Goal: Information Seeking & Learning: Learn about a topic

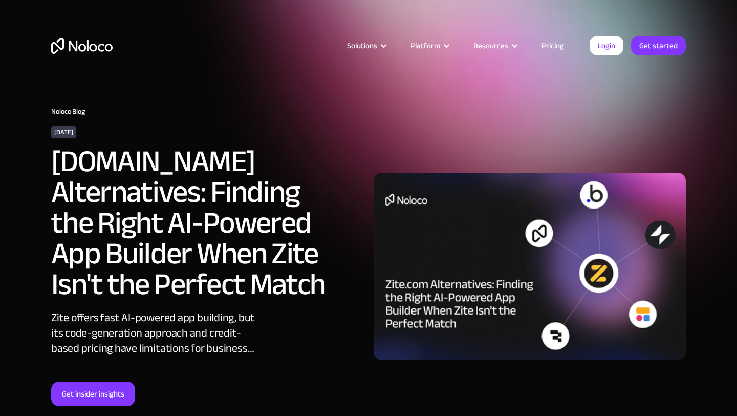
click at [256, 213] on h2 "Zite.com Alternatives: Finding the Right AI-Powered App Builder When Zite Isn't…" at bounding box center [191, 223] width 281 height 154
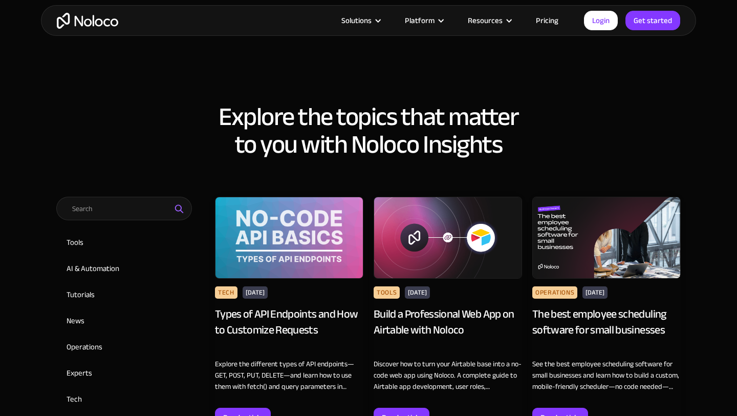
scroll to position [497, 0]
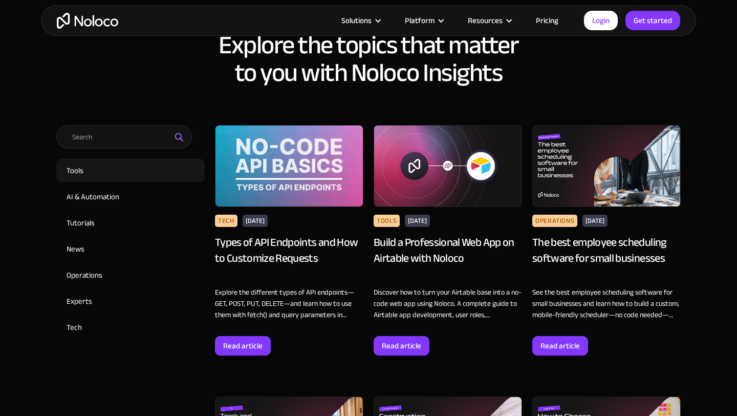
click at [135, 171] on input "Tools" at bounding box center [130, 171] width 148 height 24
checkbox input "true"
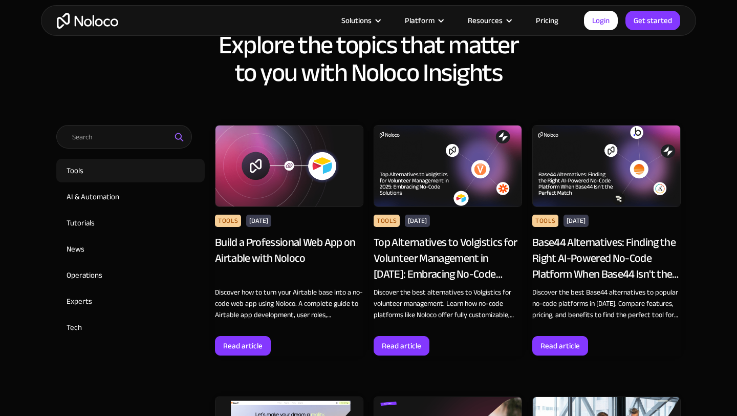
click at [588, 254] on div "Base44 Alternatives: Finding the Right AI-Powered No-Code Platform When Base44 …" at bounding box center [606, 257] width 148 height 47
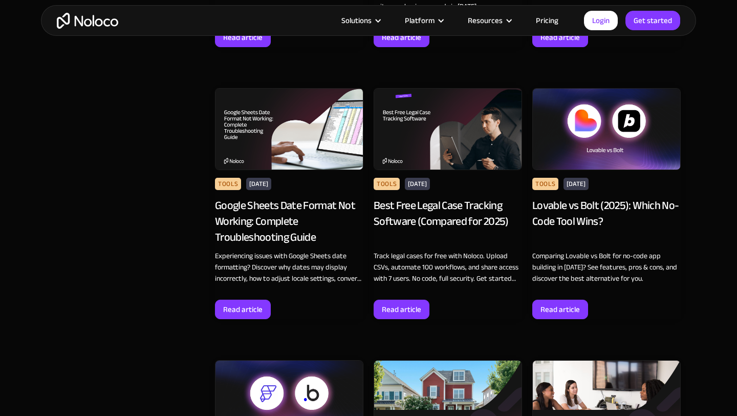
scroll to position [1365, 0]
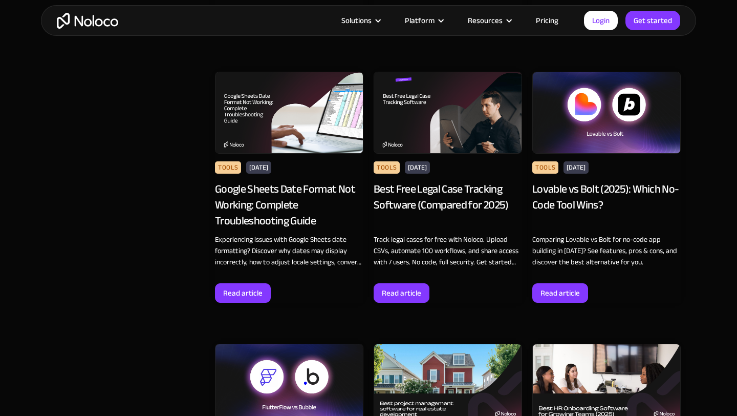
click at [591, 195] on div "Lovable vs Bolt (2025): Which No-Code Tool Wins?" at bounding box center [606, 204] width 148 height 47
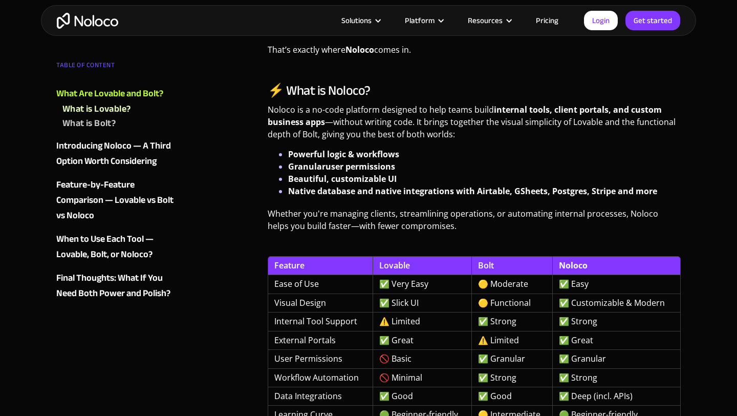
scroll to position [1355, 0]
